Goal: Task Accomplishment & Management: Use online tool/utility

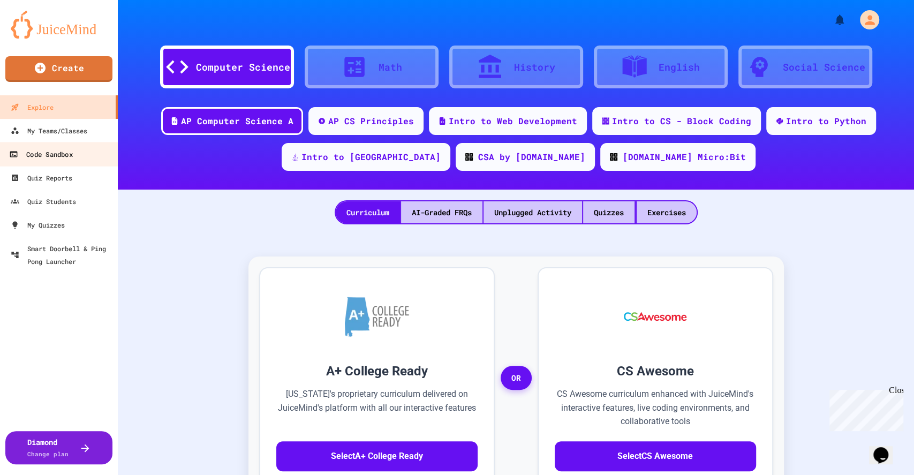
click at [56, 151] on div "Code Sandbox" at bounding box center [40, 154] width 63 height 13
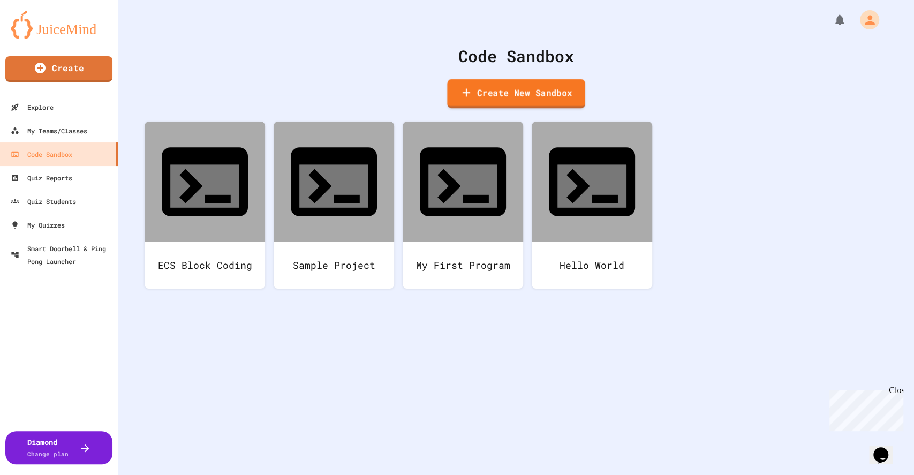
click at [482, 97] on link "Create New Sandbox" at bounding box center [516, 93] width 138 height 29
click at [41, 105] on div "Explore" at bounding box center [31, 107] width 44 height 13
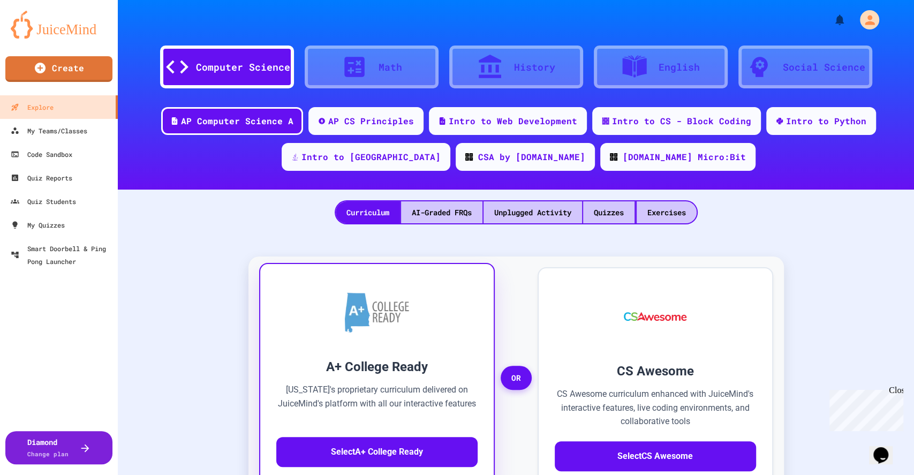
click at [888, 450] on icon "Chat widget" at bounding box center [880, 455] width 15 height 16
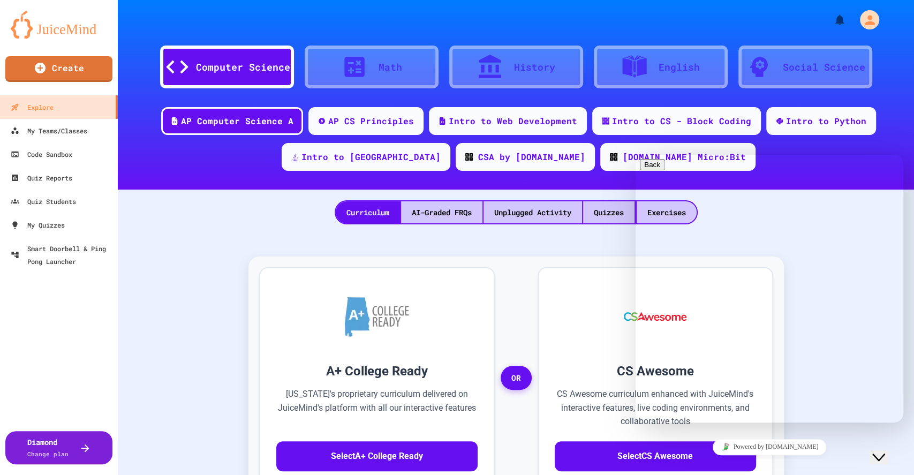
click at [885, 451] on icon "Close Chat This icon closes the chat window." at bounding box center [878, 457] width 13 height 13
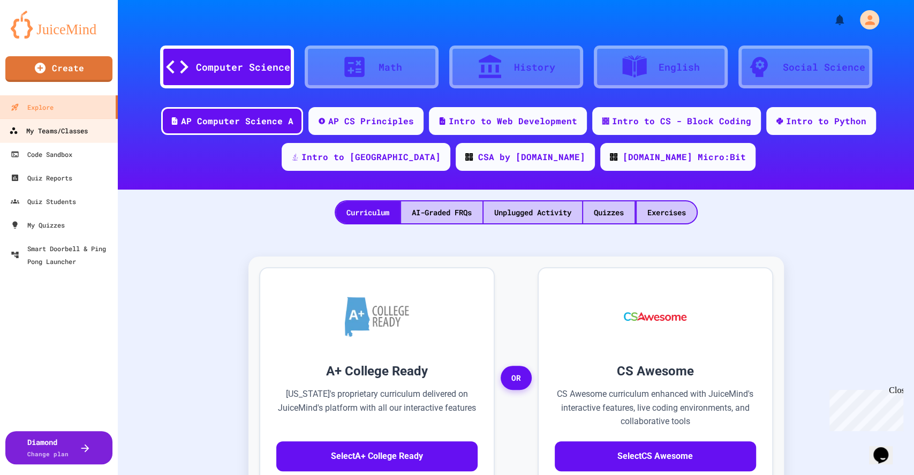
click at [54, 127] on div "My Teams/Classes" at bounding box center [48, 130] width 79 height 13
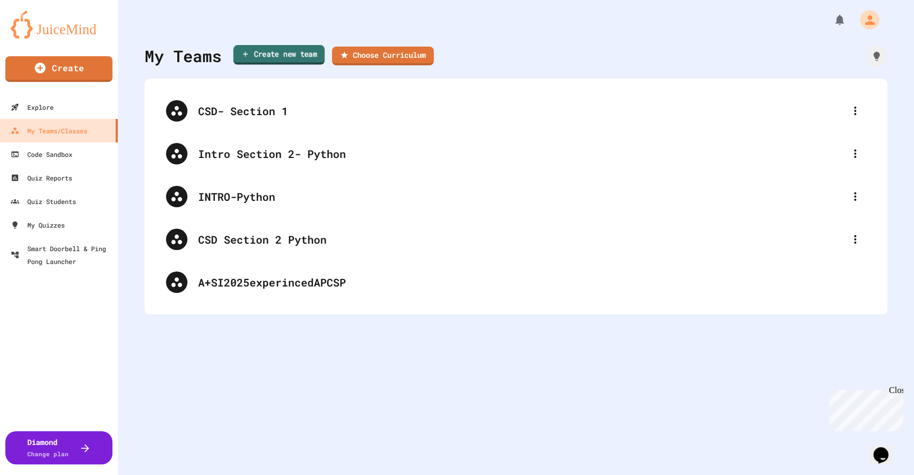
click at [294, 59] on link "Create new team" at bounding box center [279, 55] width 92 height 20
type input "**********"
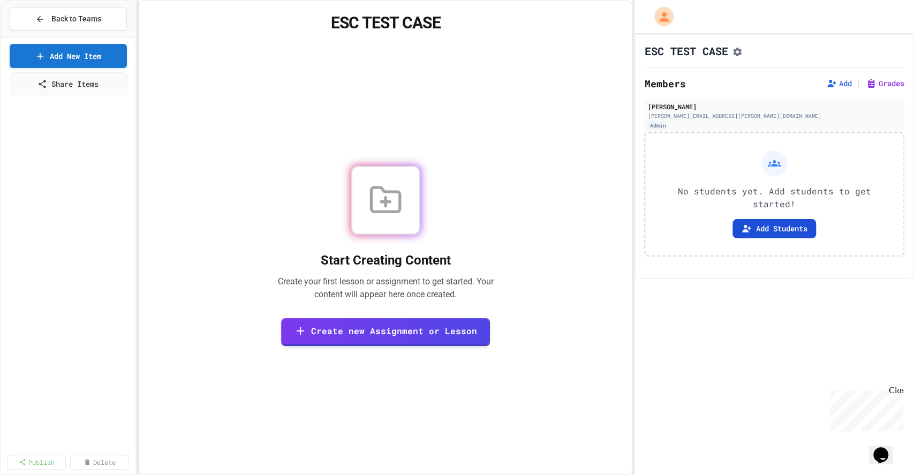
click at [759, 230] on button "Add Students" at bounding box center [773, 228] width 83 height 19
click at [407, 328] on link "Create new Assignment or Lesson" at bounding box center [386, 330] width 206 height 29
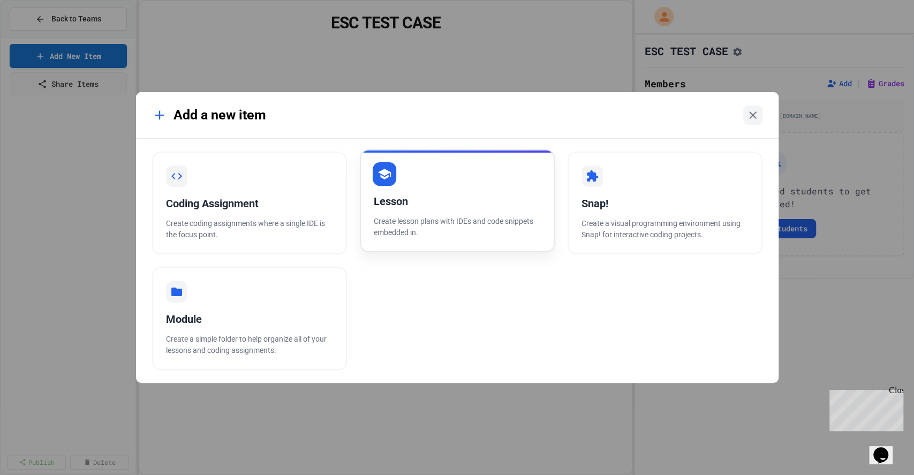
click at [402, 196] on div "Lesson" at bounding box center [457, 201] width 167 height 16
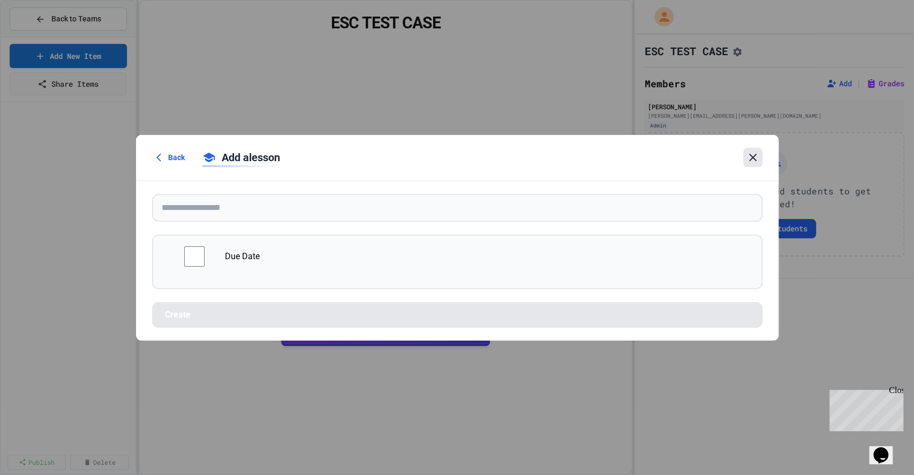
click at [750, 158] on icon at bounding box center [752, 157] width 13 height 13
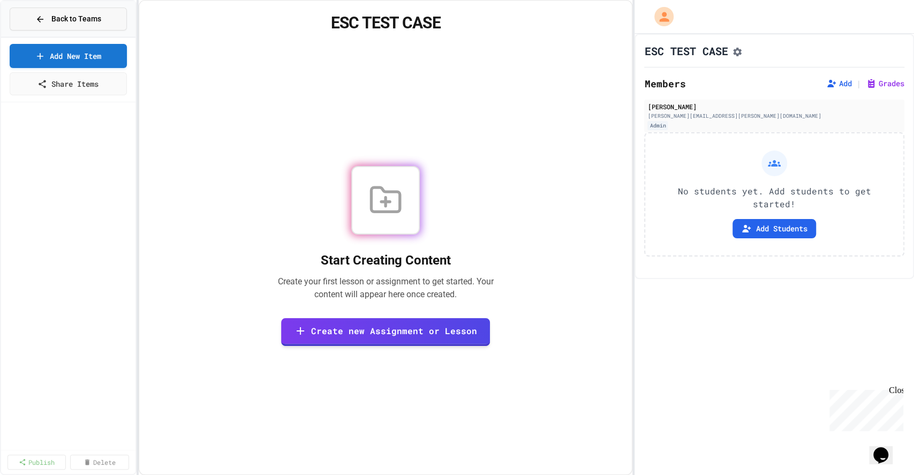
click at [46, 17] on div "Back to Teams" at bounding box center [68, 18] width 66 height 11
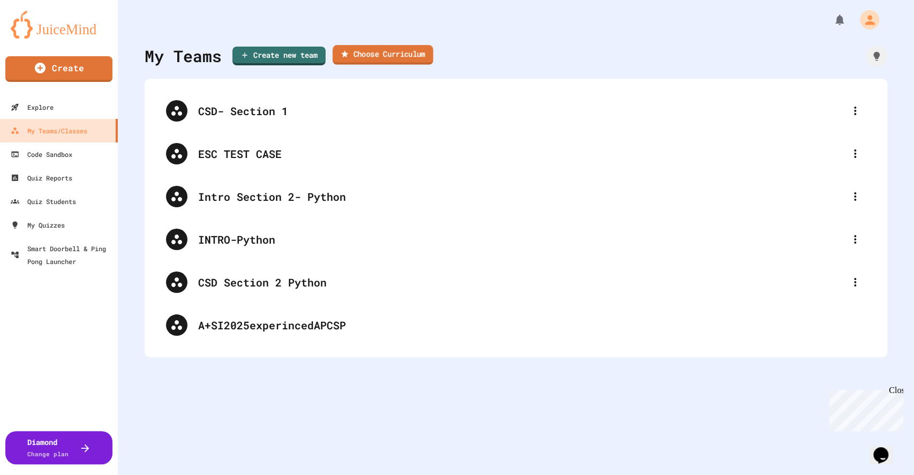
click at [364, 52] on link "Choose Curriculum" at bounding box center [382, 55] width 101 height 20
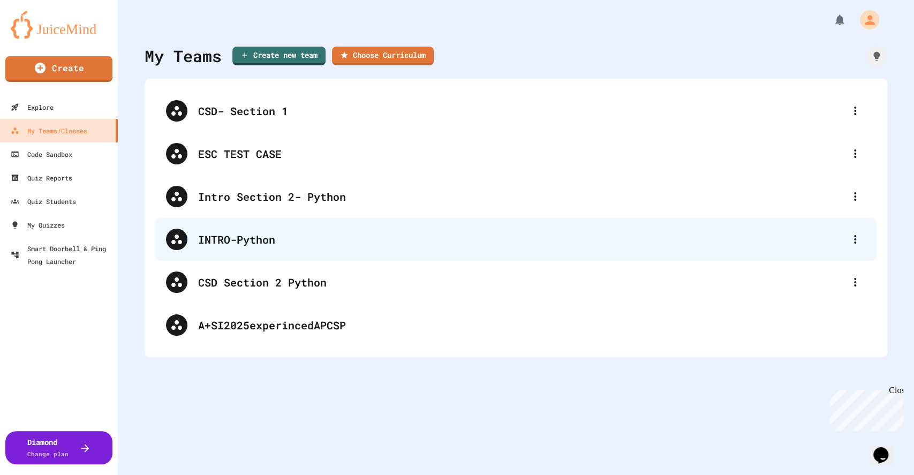
click at [237, 235] on div "INTRO-Python" at bounding box center [521, 239] width 646 height 16
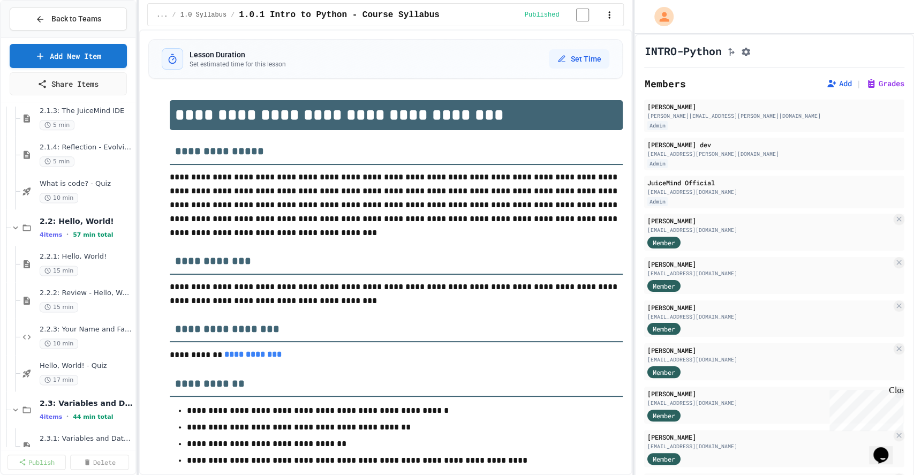
scroll to position [979, 0]
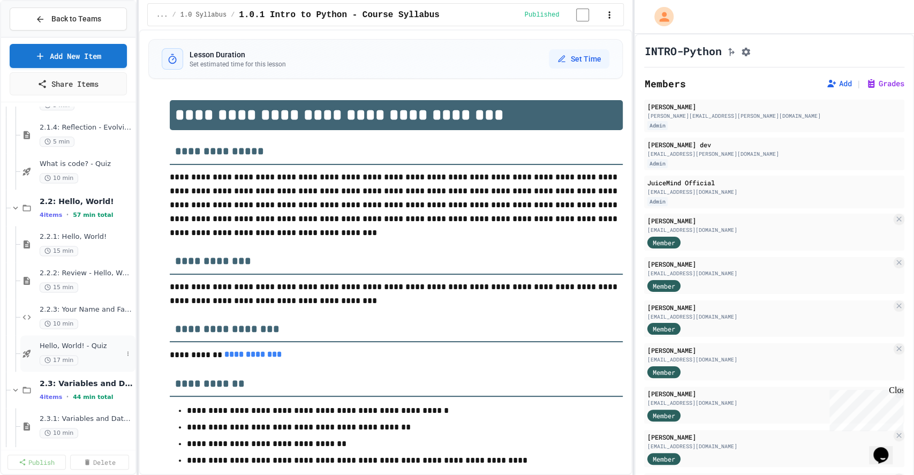
click at [72, 346] on span "Hello, World! - Quiz" at bounding box center [81, 345] width 83 height 9
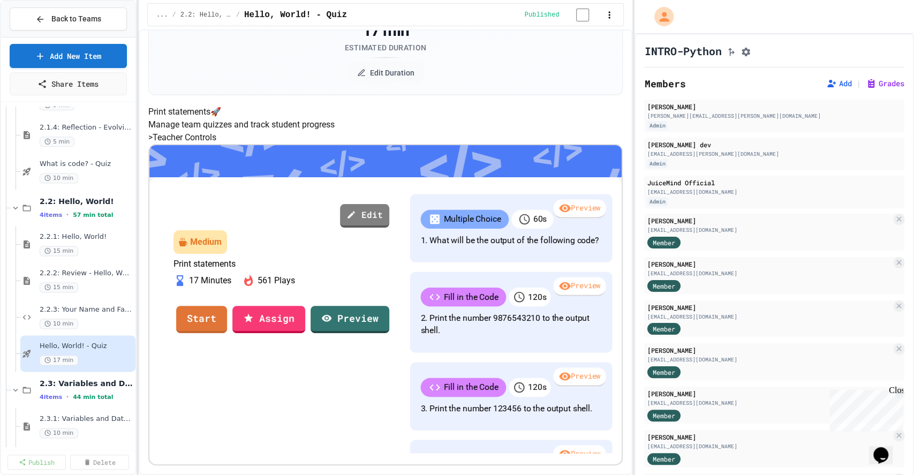
scroll to position [200, 0]
click at [377, 303] on link "Preview" at bounding box center [350, 317] width 78 height 29
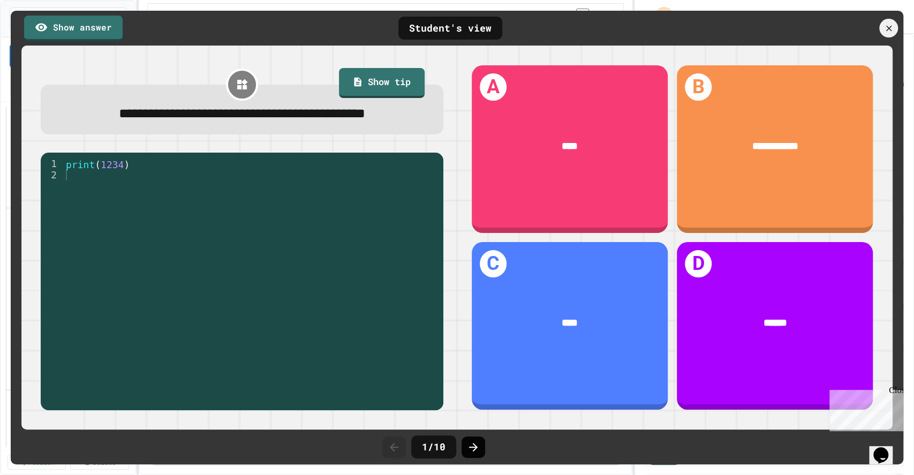
click at [467, 442] on icon at bounding box center [473, 446] width 13 height 13
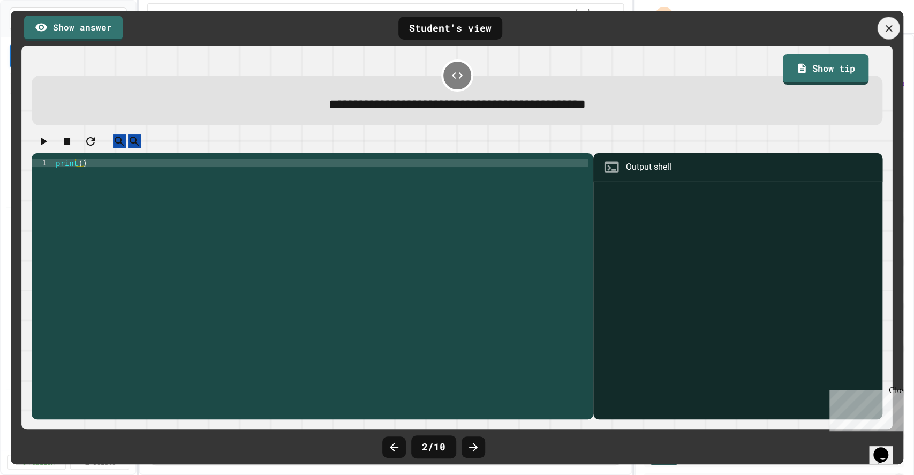
click at [884, 28] on icon at bounding box center [888, 28] width 12 height 12
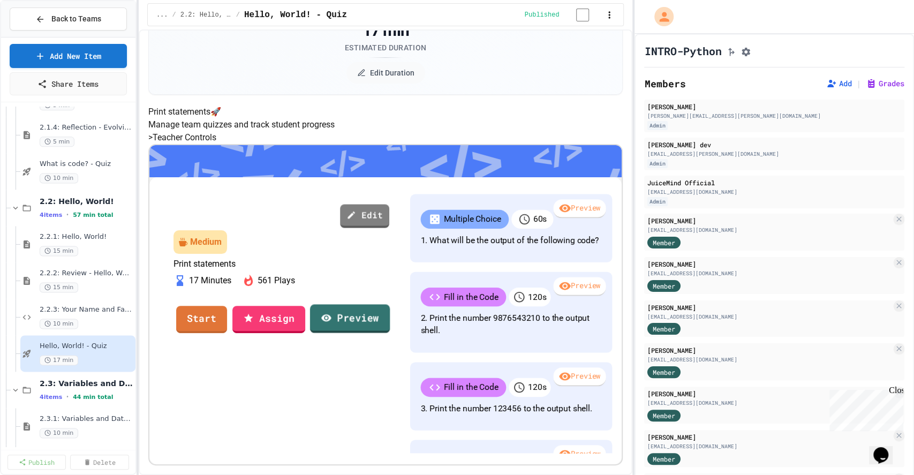
click at [378, 304] on link "Preview" at bounding box center [350, 318] width 80 height 29
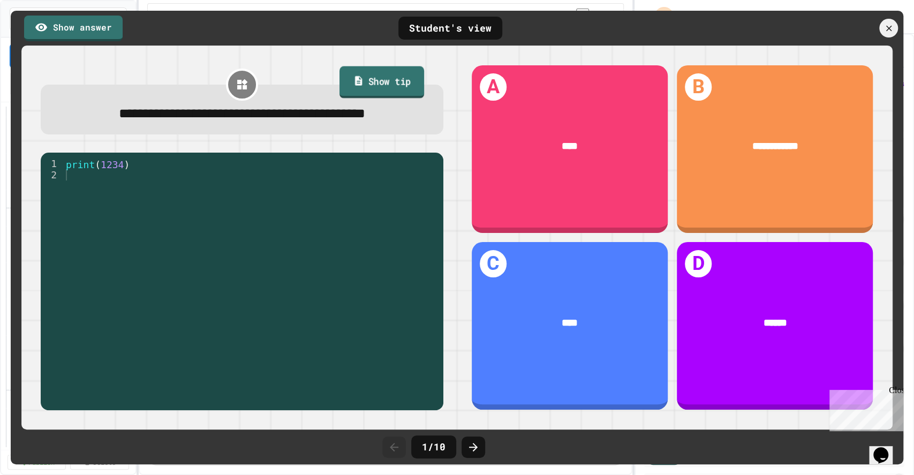
click at [377, 77] on link "Show tip" at bounding box center [381, 82] width 85 height 32
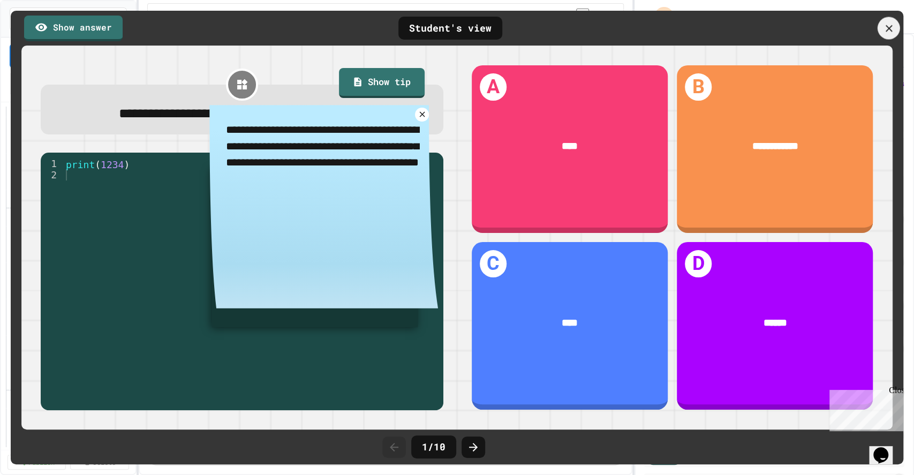
click at [890, 27] on icon at bounding box center [888, 28] width 12 height 12
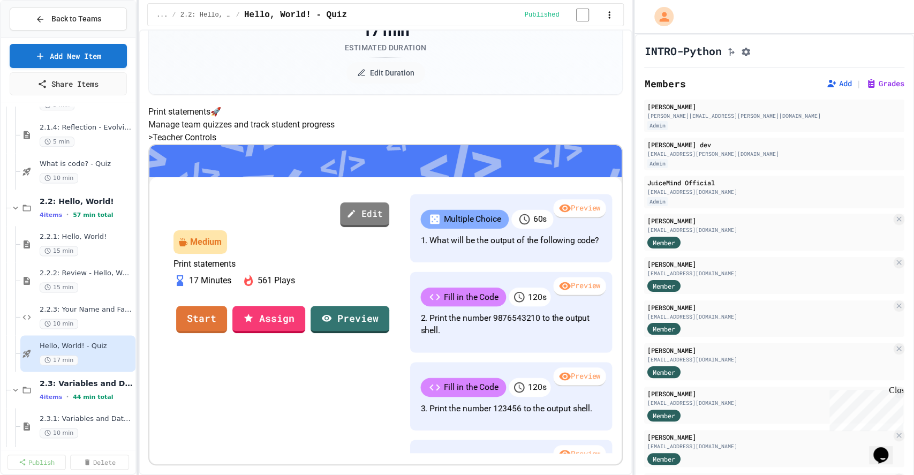
click at [389, 202] on link "Edit" at bounding box center [364, 214] width 49 height 25
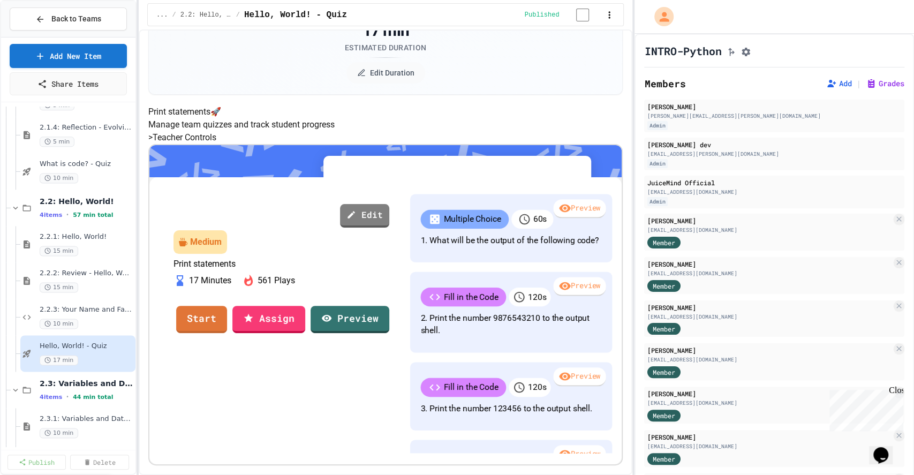
click at [482, 278] on link "Exit" at bounding box center [500, 277] width 78 height 31
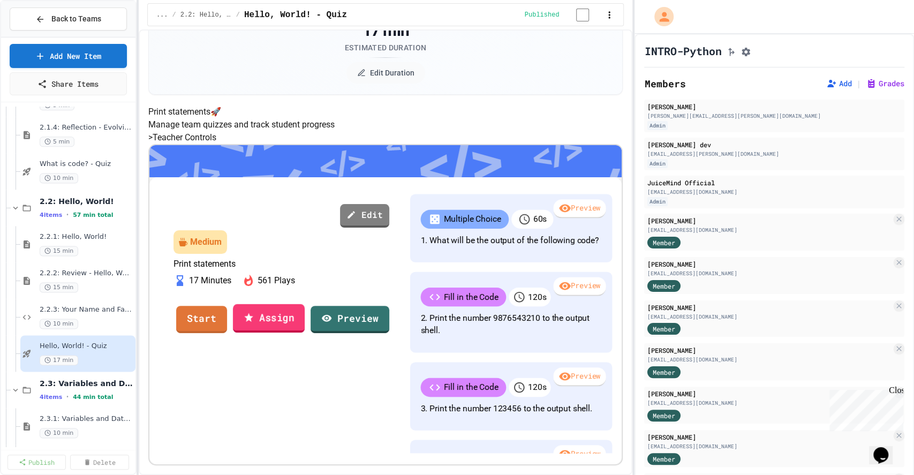
click at [298, 303] on link "Assign" at bounding box center [269, 317] width 72 height 29
click at [45, 13] on div "Back to Teams" at bounding box center [68, 18] width 66 height 11
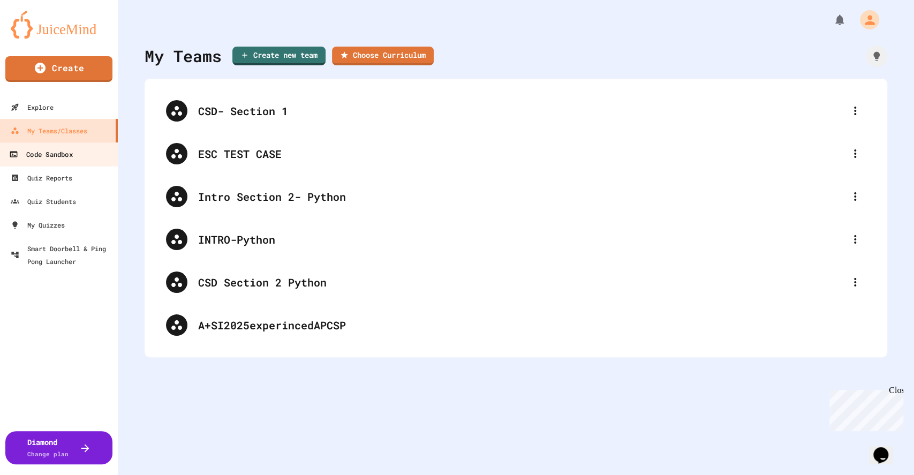
click at [57, 154] on div "Code Sandbox" at bounding box center [40, 154] width 63 height 13
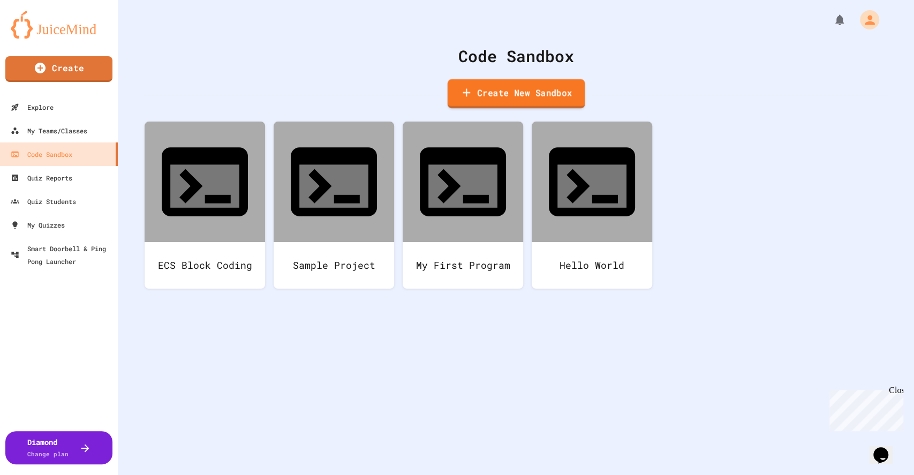
click at [498, 90] on link "Create New Sandbox" at bounding box center [516, 93] width 138 height 29
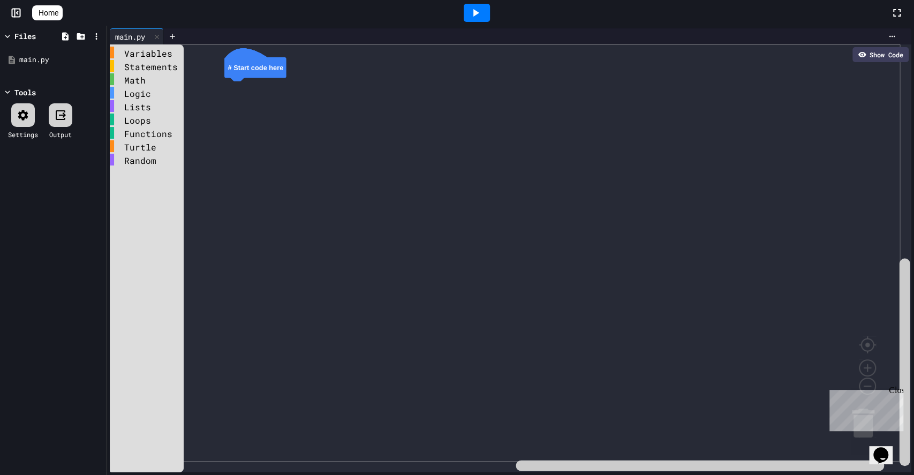
click at [861, 52] on div "Show Code" at bounding box center [880, 54] width 56 height 15
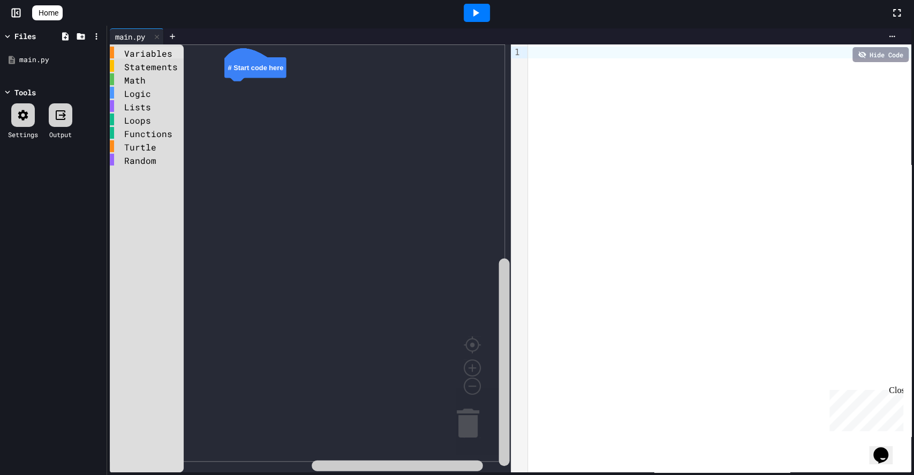
click at [139, 51] on div "Variables" at bounding box center [147, 53] width 74 height 12
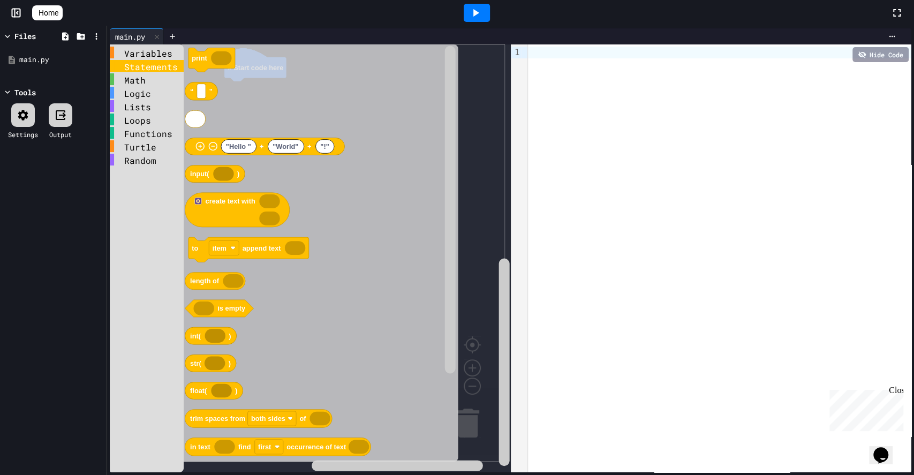
click at [133, 67] on div "Statements" at bounding box center [147, 66] width 74 height 12
click at [195, 59] on text "print" at bounding box center [200, 58] width 16 height 8
click at [132, 67] on div "Statements" at bounding box center [147, 66] width 74 height 12
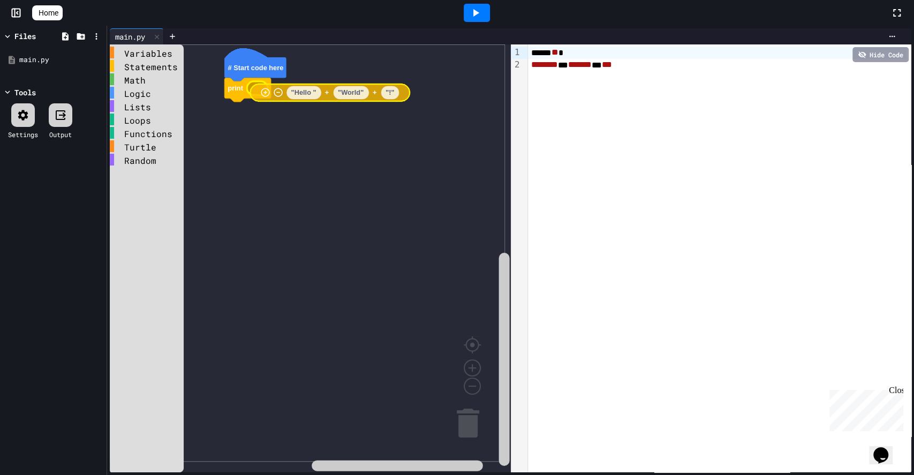
click at [253, 88] on div "Variables Statements Math Logic Lists Loops Functions Turtle Random # Start cod…" at bounding box center [310, 258] width 401 height 428
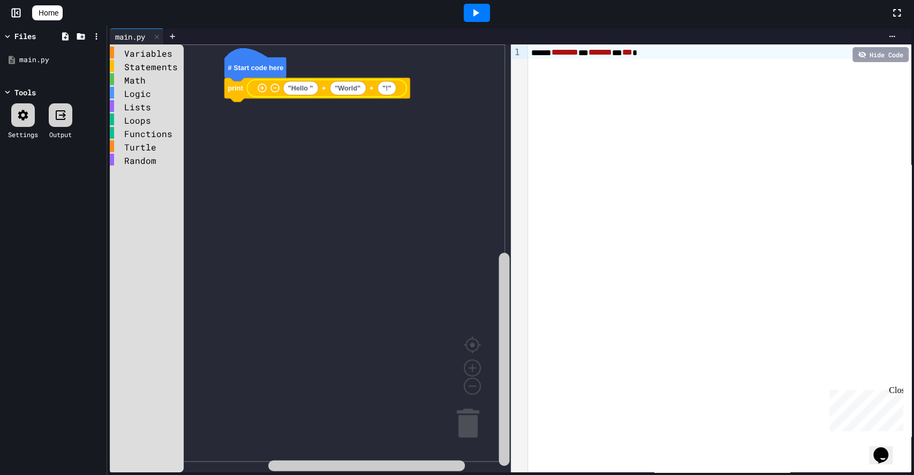
click at [612, 50] on span "*******" at bounding box center [600, 52] width 24 height 8
click at [612, 55] on span "*******" at bounding box center [600, 52] width 24 height 8
click at [354, 87] on text ""World"" at bounding box center [347, 88] width 26 height 8
click at [687, 167] on div "***** * ******** * ******* * *** *" at bounding box center [719, 258] width 383 height 428
click at [138, 62] on div "Statements" at bounding box center [147, 66] width 74 height 12
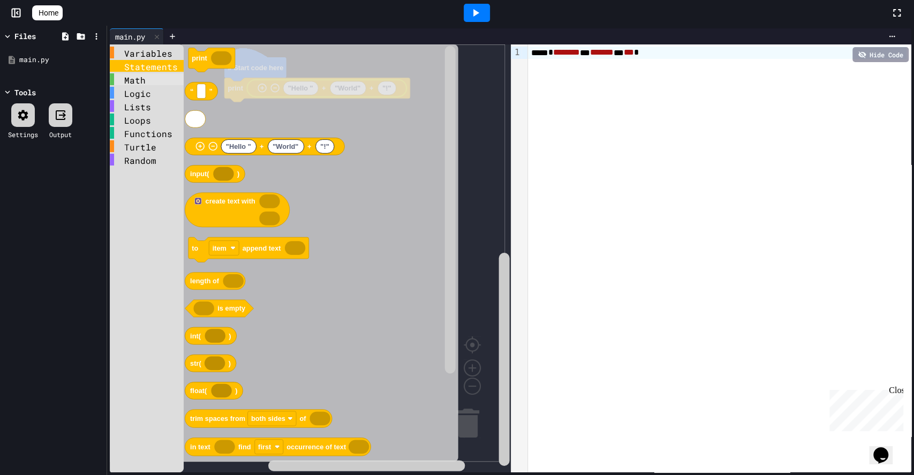
click at [131, 77] on div "Math" at bounding box center [147, 79] width 74 height 12
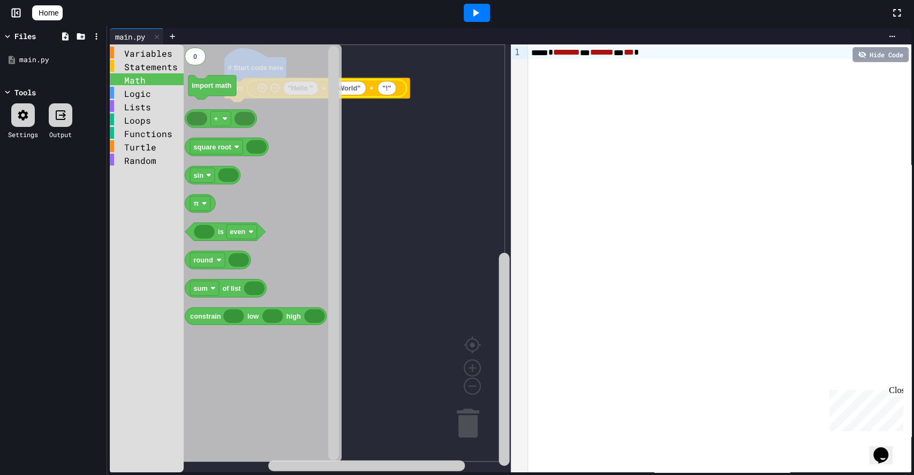
click at [361, 178] on rect "Blockly Workspace" at bounding box center [307, 252] width 395 height 417
